Goal: Contribute content: Add original content to the website for others to see

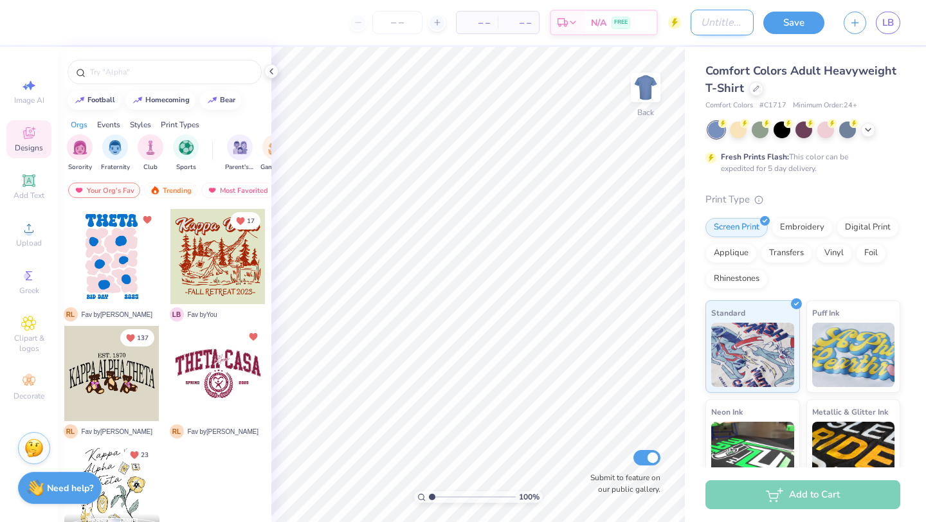
click at [728, 21] on input "Design Title" at bounding box center [721, 23] width 63 height 26
type input "family weekend"
click at [774, 22] on button "Save" at bounding box center [793, 21] width 61 height 22
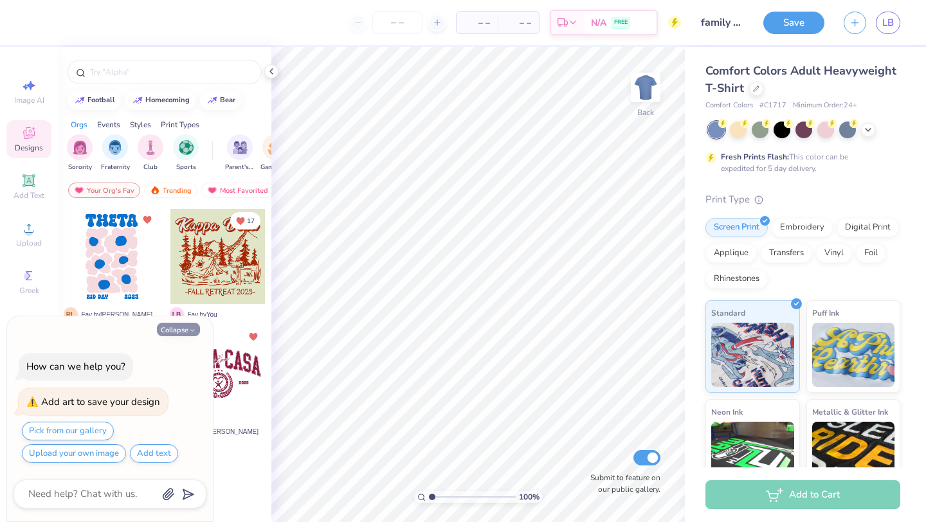
click at [184, 331] on button "Collapse" at bounding box center [178, 329] width 43 height 13
type textarea "x"
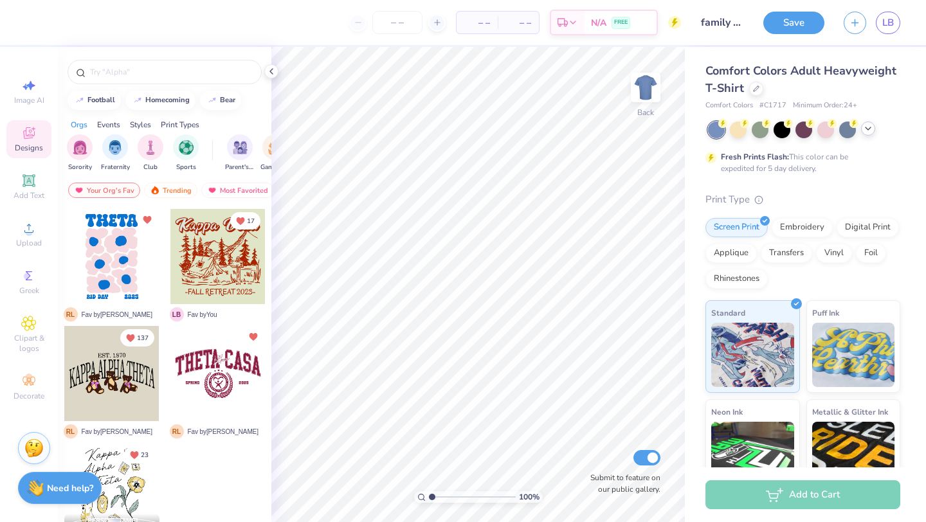
click at [873, 129] on div at bounding box center [868, 128] width 14 height 14
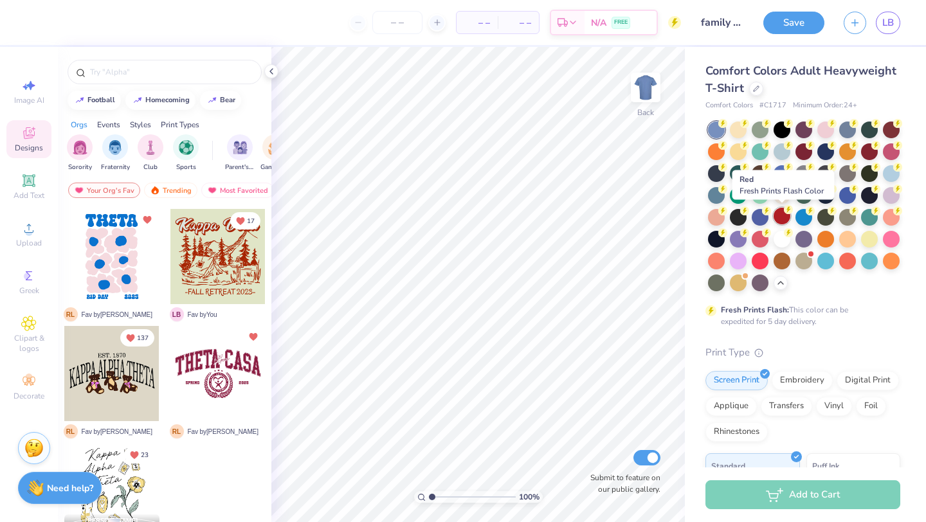
click at [785, 222] on div at bounding box center [781, 216] width 17 height 17
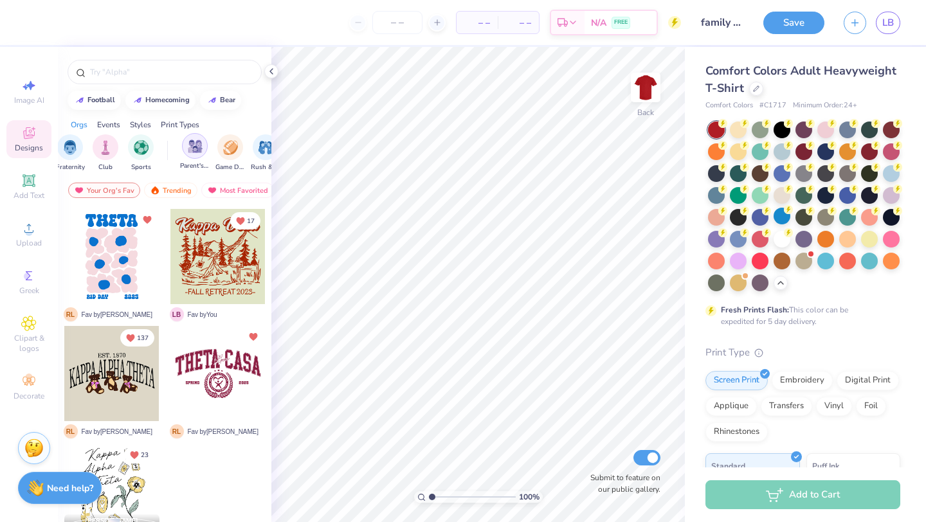
scroll to position [0, 57]
click at [175, 148] on div "filter for Parent's Weekend" at bounding box center [183, 146] width 26 height 26
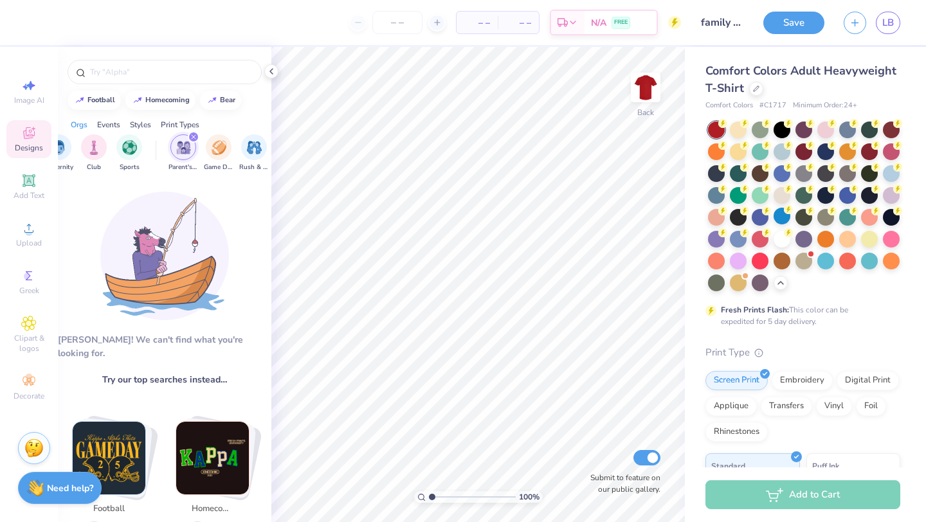
click at [111, 123] on div "Events" at bounding box center [108, 125] width 23 height 12
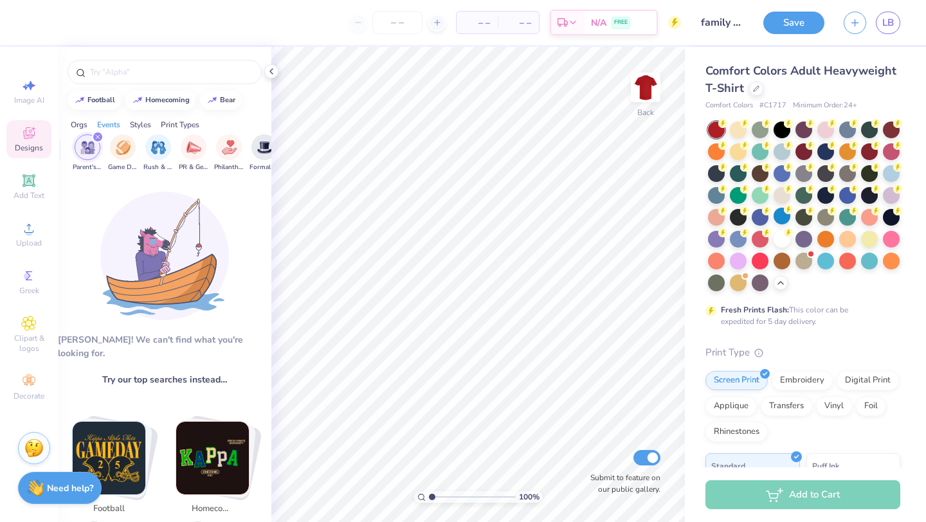
scroll to position [0, 160]
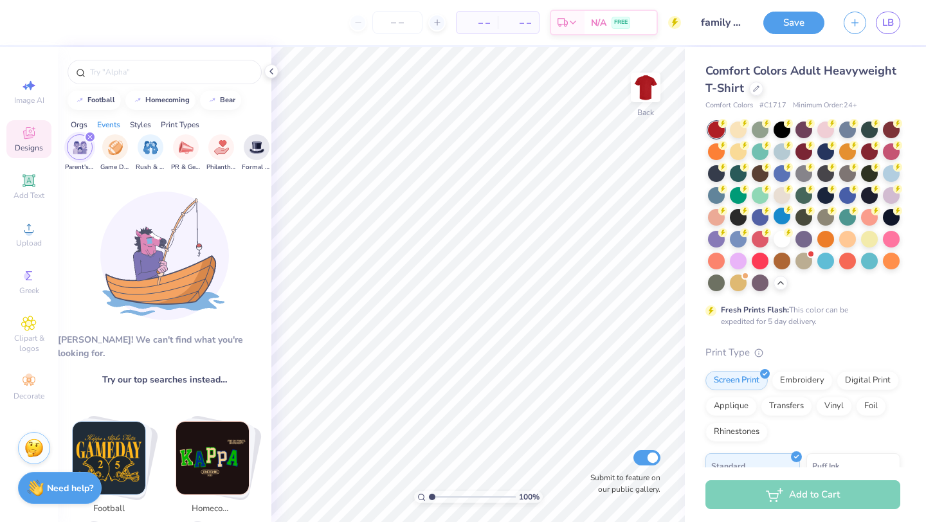
click at [78, 152] on img "filter for Parent's Weekend" at bounding box center [80, 147] width 15 height 15
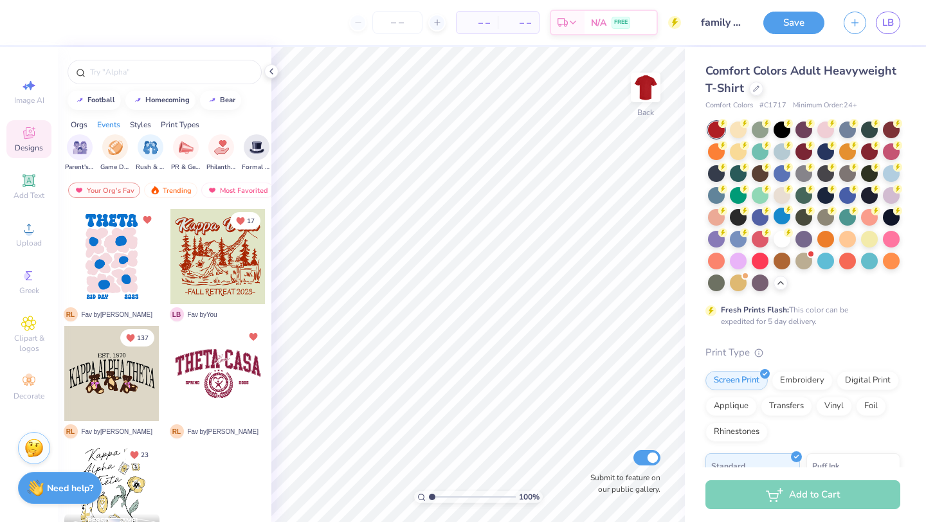
click at [78, 152] on img "filter for Parent's Weekend" at bounding box center [80, 147] width 15 height 15
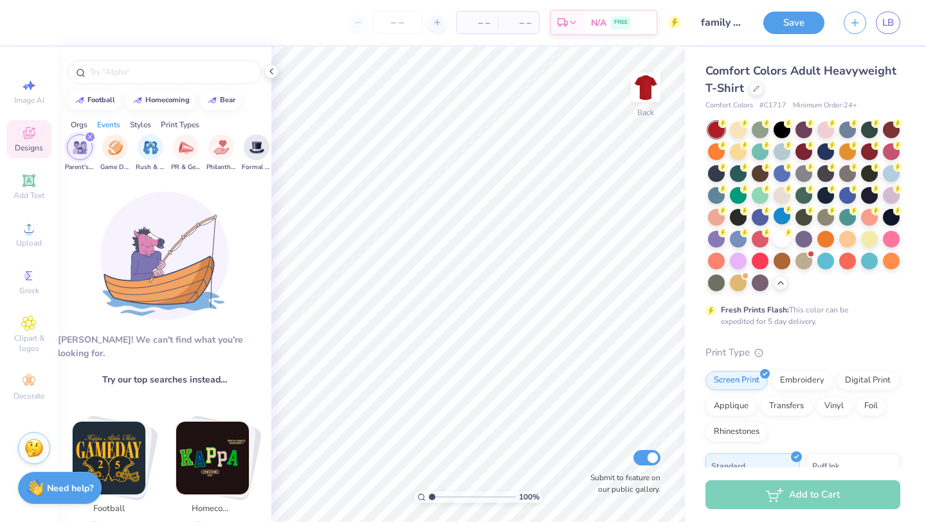
click at [78, 152] on img "filter for Parent's Weekend" at bounding box center [80, 147] width 15 height 15
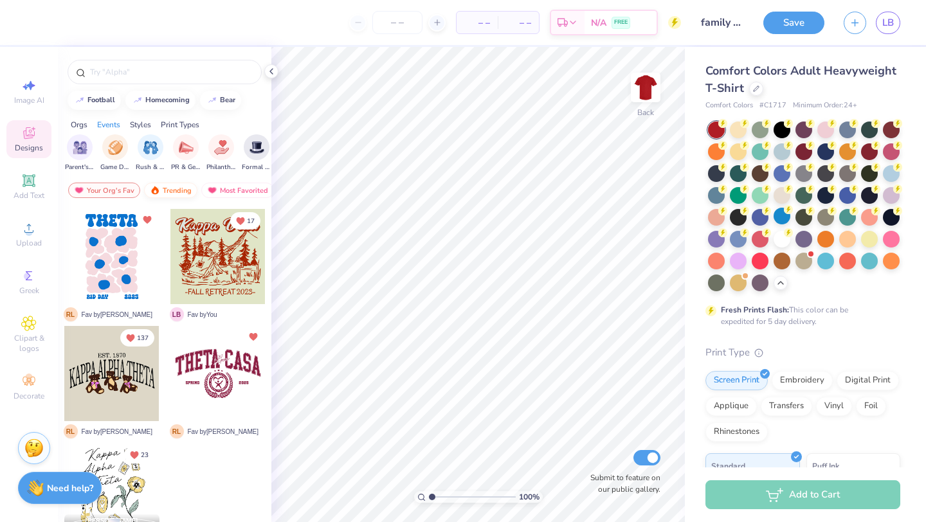
click at [164, 189] on div "Trending" at bounding box center [170, 190] width 53 height 15
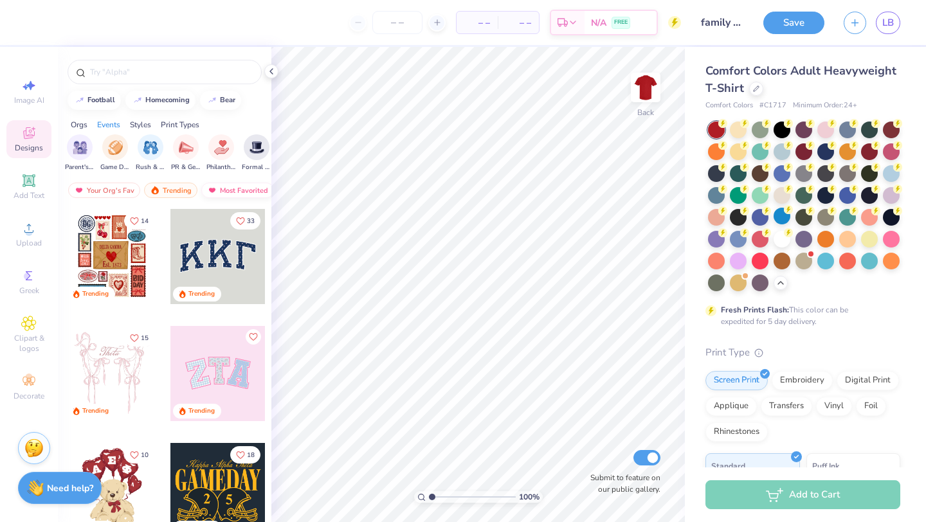
click at [229, 188] on div "Most Favorited" at bounding box center [237, 190] width 73 height 15
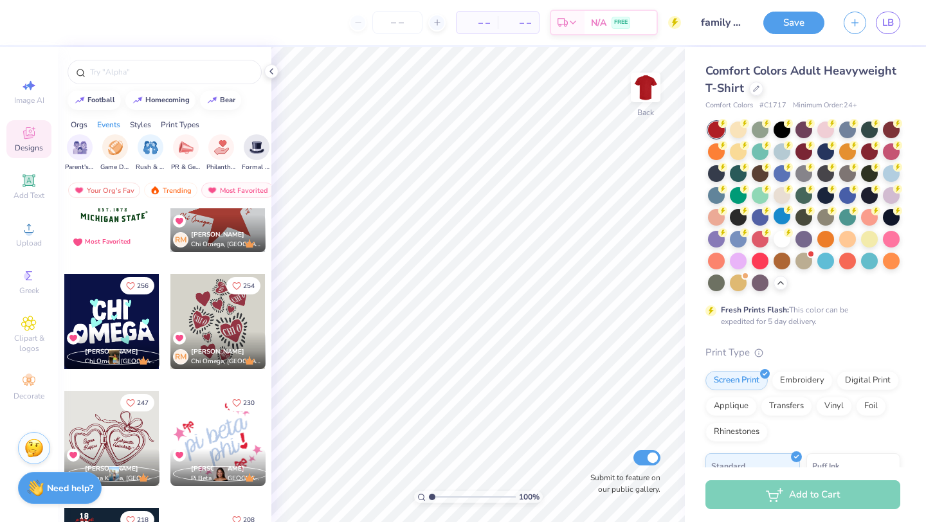
scroll to position [40, 0]
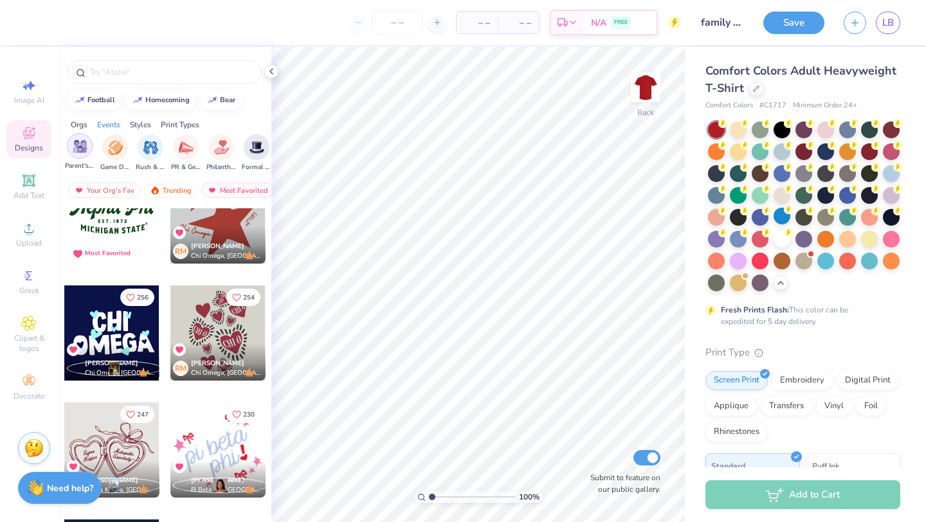
click at [85, 149] on img "filter for Parent's Weekend" at bounding box center [80, 146] width 15 height 15
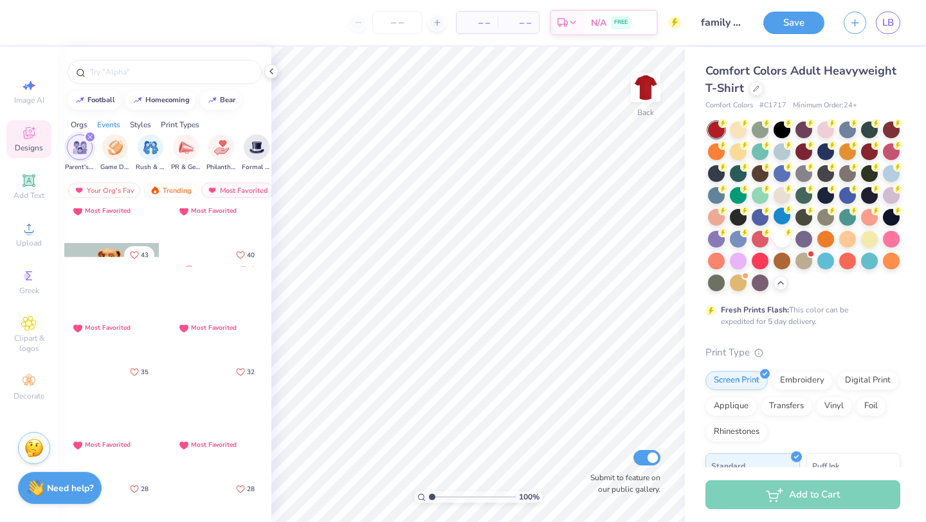
scroll to position [0, 0]
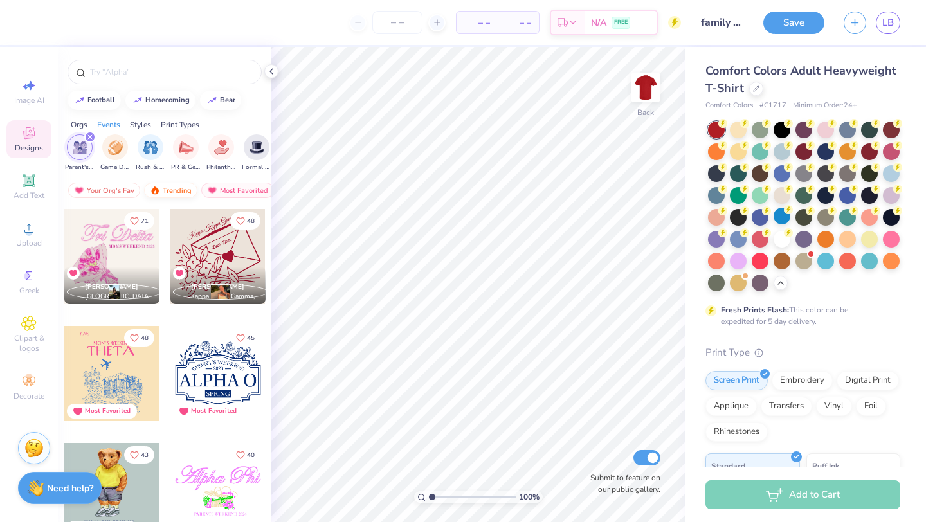
click at [175, 187] on div "Trending" at bounding box center [170, 190] width 53 height 15
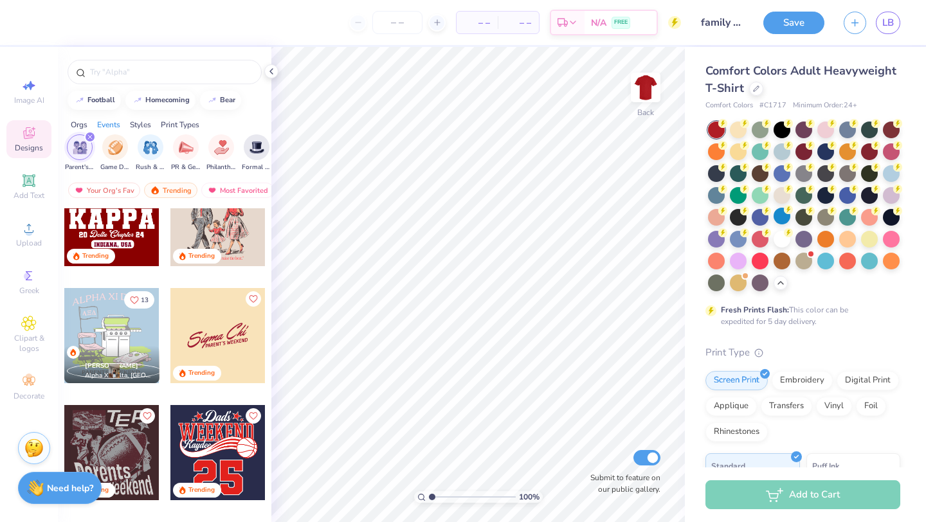
scroll to position [23, 0]
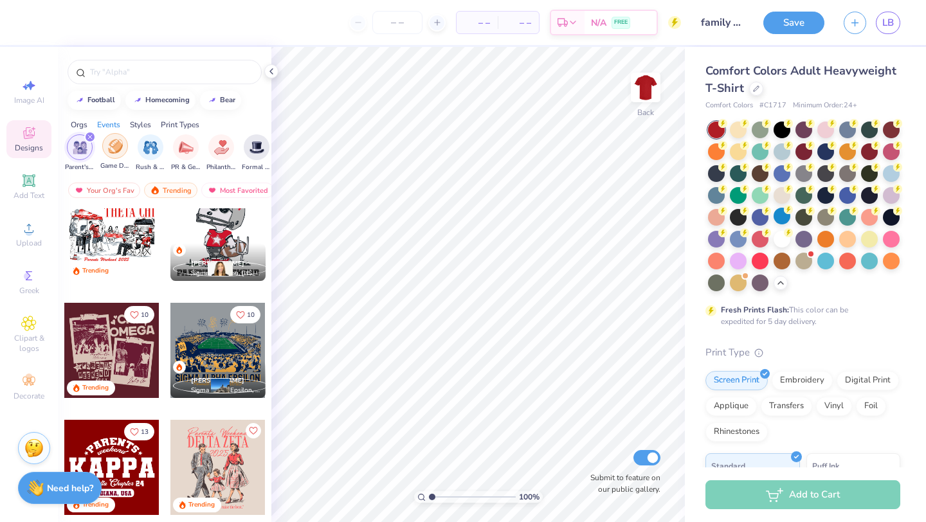
click at [114, 156] on div "filter for Game Day" at bounding box center [115, 146] width 26 height 26
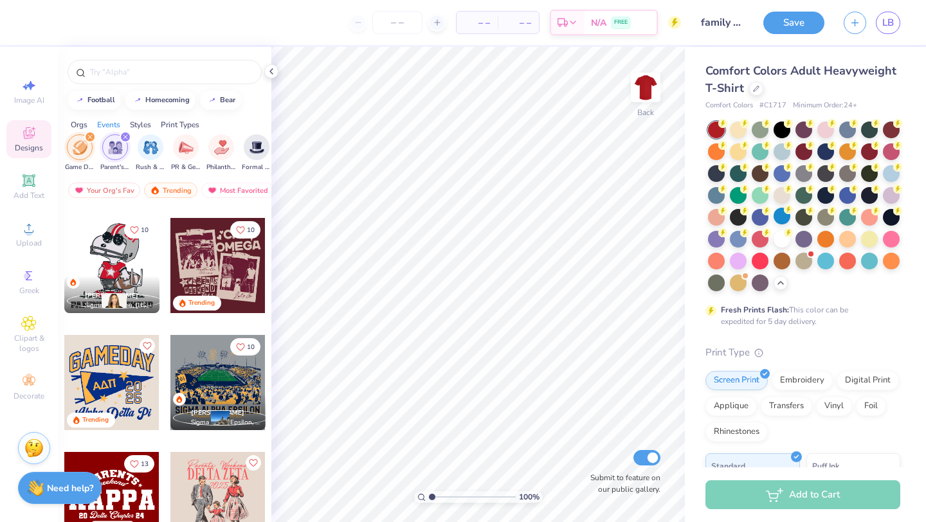
scroll to position [269, 0]
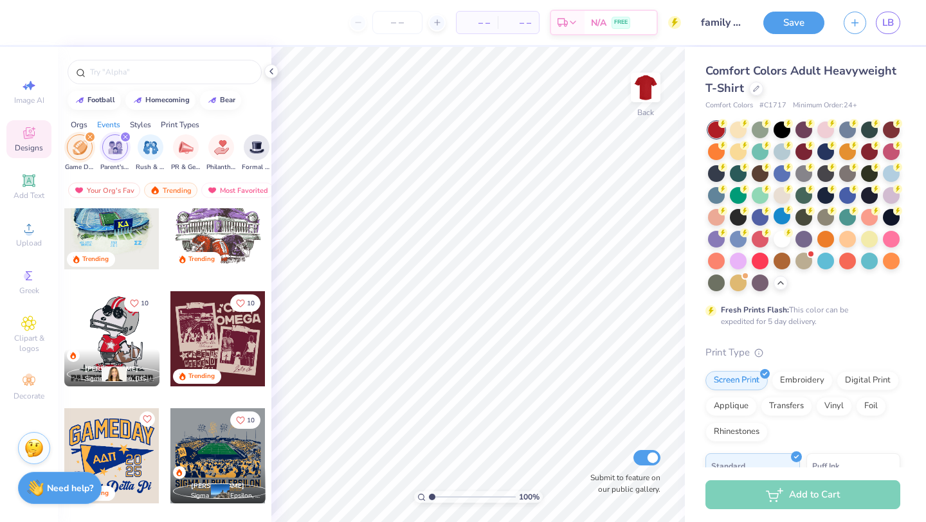
click at [89, 133] on div "filter for Game Day" at bounding box center [90, 137] width 12 height 12
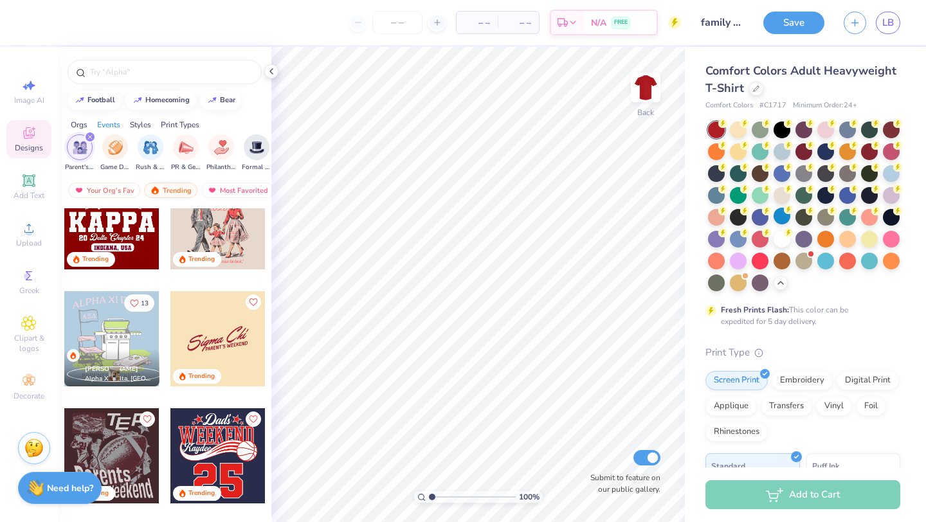
click at [82, 124] on div "Orgs" at bounding box center [79, 125] width 17 height 12
click at [80, 156] on div "filter for Sorority" at bounding box center [80, 146] width 26 height 26
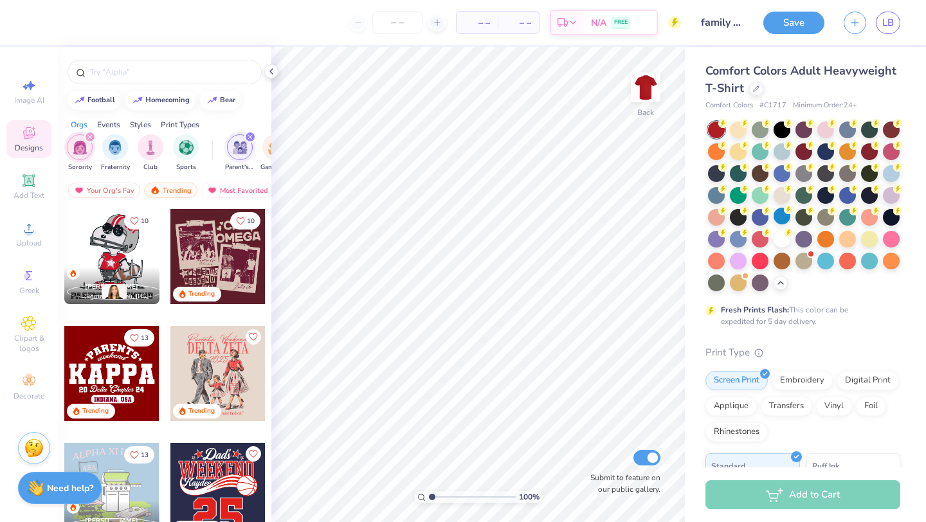
click at [249, 136] on icon "filter for Parent's Weekend" at bounding box center [250, 137] width 4 height 4
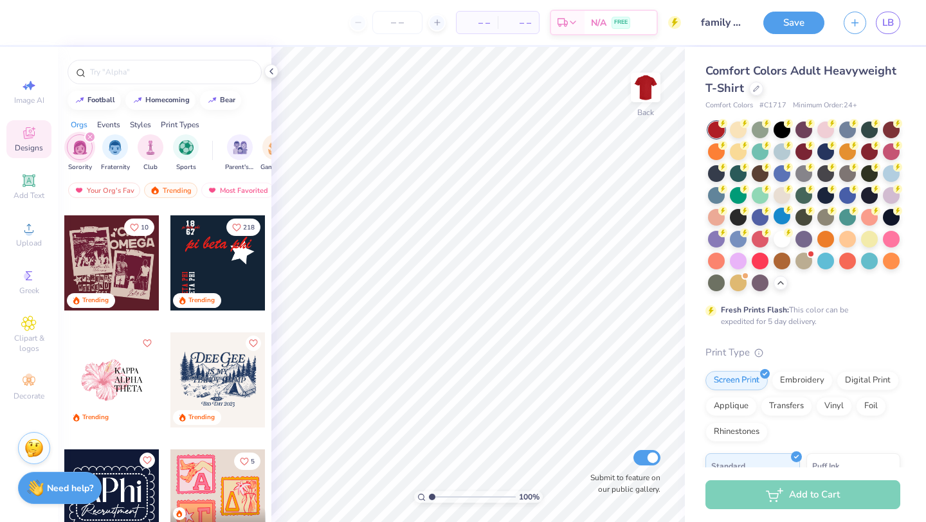
scroll to position [1866, 0]
